Goal: Communication & Community: Ask a question

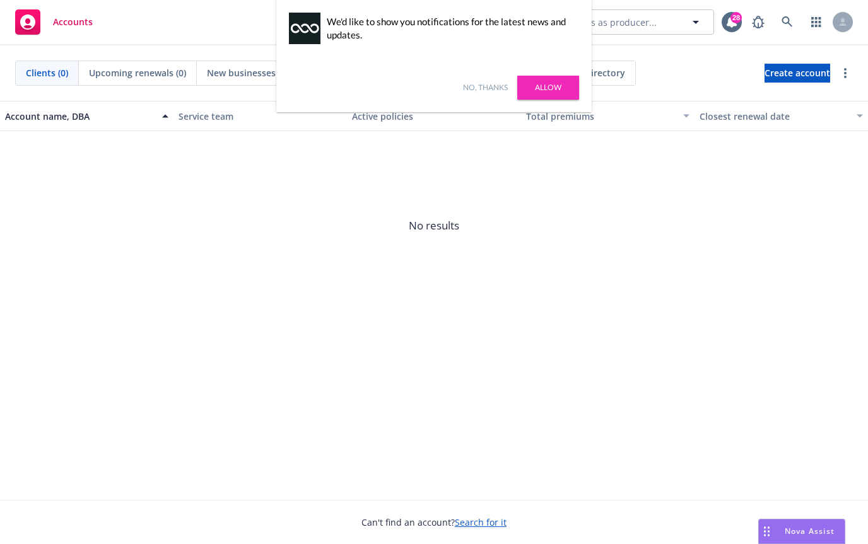
click at [471, 86] on link "No, thanks" at bounding box center [485, 87] width 45 height 11
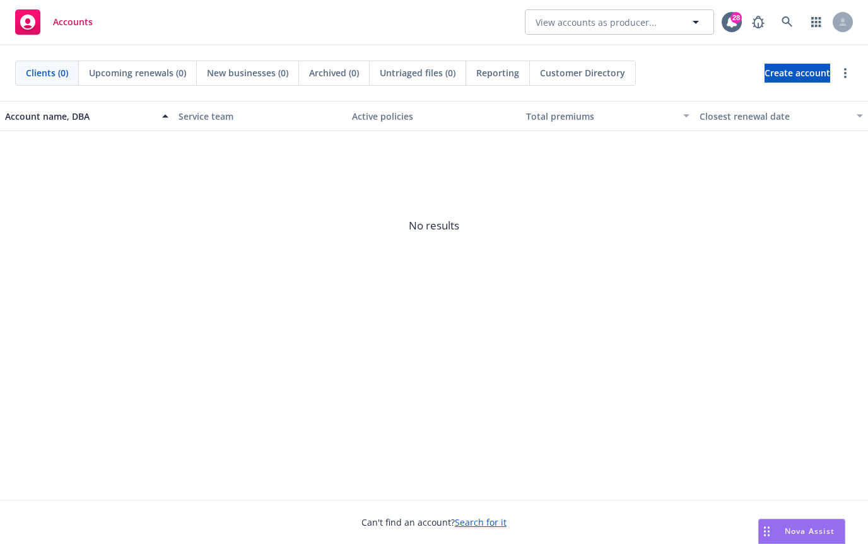
click at [795, 530] on span "Nova Assist" at bounding box center [810, 531] width 50 height 11
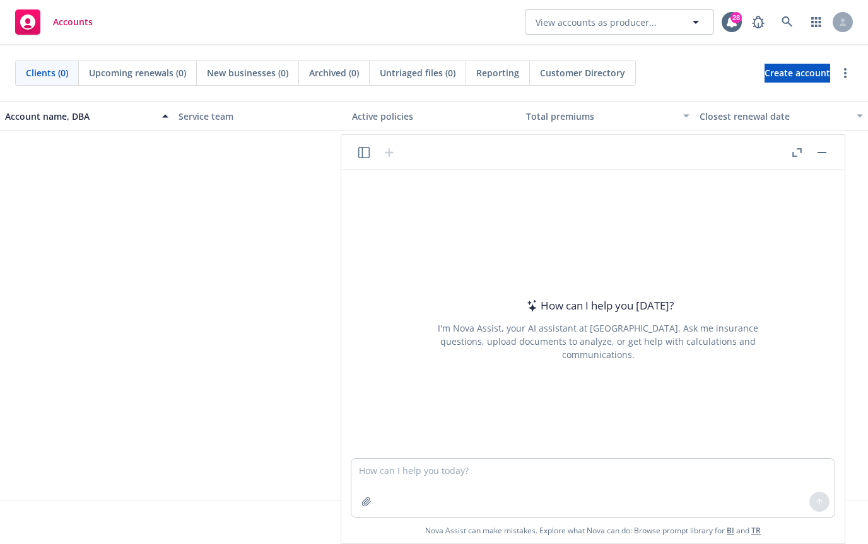
click at [66, 256] on span "No results" at bounding box center [434, 225] width 868 height 189
